Goal: Find specific page/section: Find specific page/section

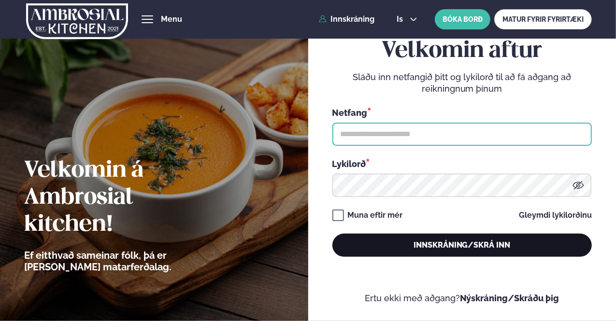
type input "**********"
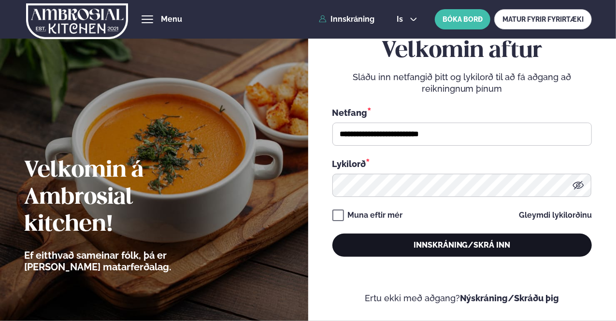
click at [444, 244] on button "Innskráning/Skrá inn" at bounding box center [461, 245] width 259 height 23
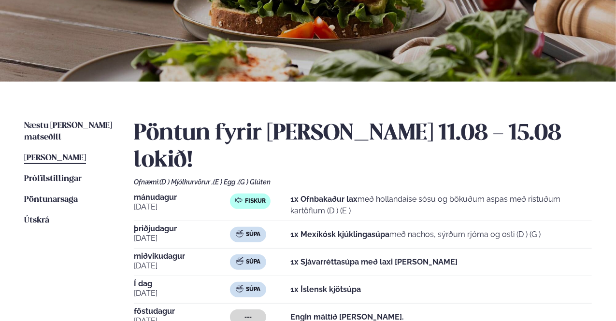
scroll to position [145, 0]
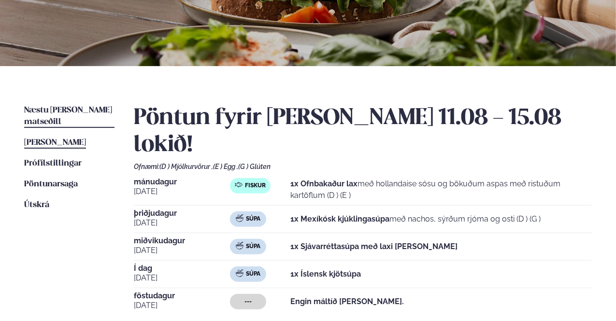
click at [57, 109] on span "Næstu [PERSON_NAME] matseðill" at bounding box center [68, 116] width 88 height 20
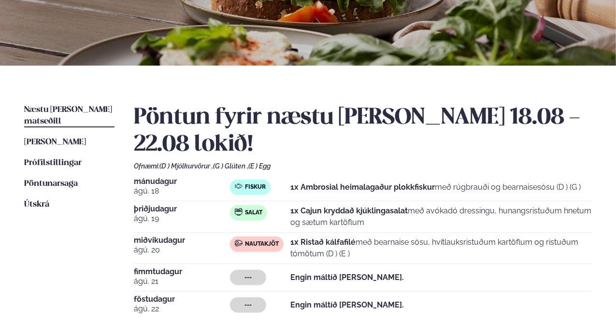
scroll to position [145, 0]
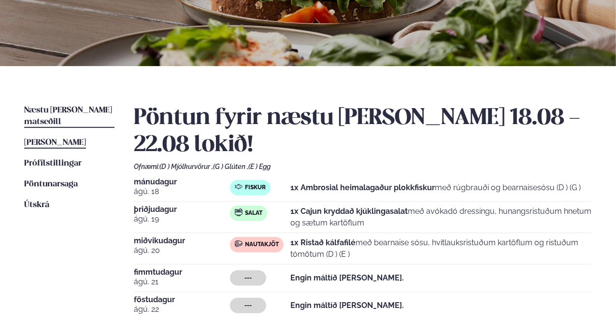
click at [54, 139] on span "[PERSON_NAME]" at bounding box center [55, 143] width 62 height 8
